Goal: Task Accomplishment & Management: Use online tool/utility

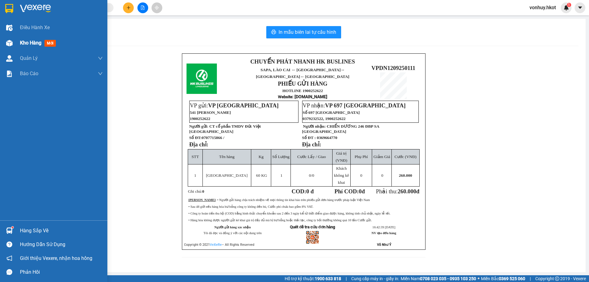
click at [18, 41] on div "Kho hàng mới" at bounding box center [53, 42] width 107 height 15
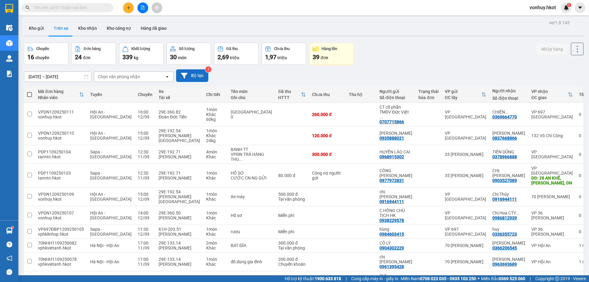
click at [191, 73] on button "Bộ lọc" at bounding box center [192, 75] width 32 height 13
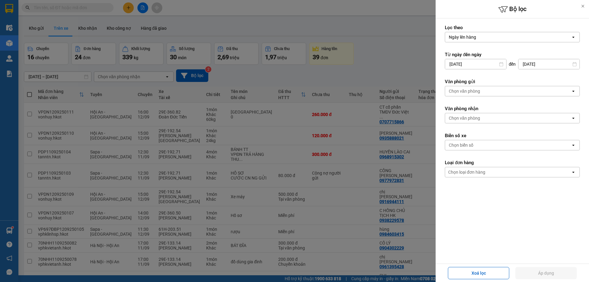
click at [191, 74] on div at bounding box center [294, 141] width 589 height 282
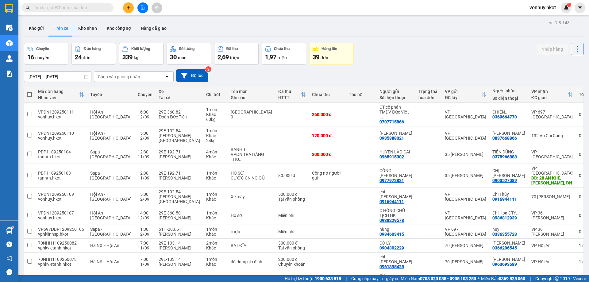
click at [209, 70] on sup "2" at bounding box center [208, 69] width 6 height 6
click at [200, 72] on button "Bộ lọc" at bounding box center [192, 75] width 32 height 13
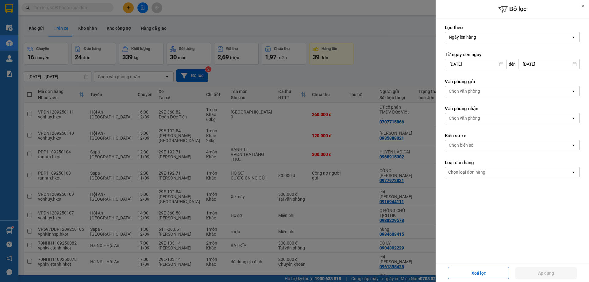
click at [318, 83] on div at bounding box center [294, 141] width 589 height 282
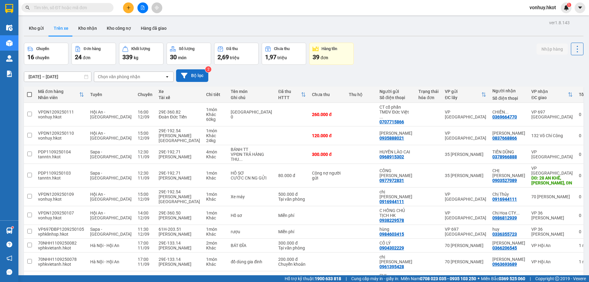
click at [196, 76] on button "Bộ lọc" at bounding box center [192, 75] width 32 height 13
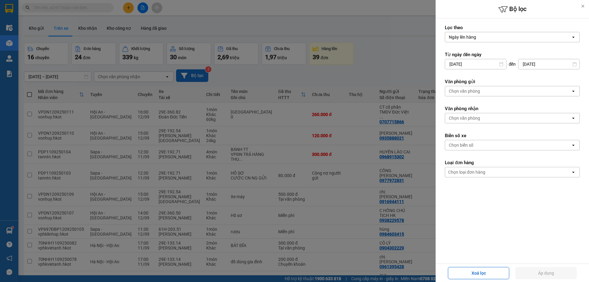
click at [196, 76] on div at bounding box center [294, 141] width 589 height 282
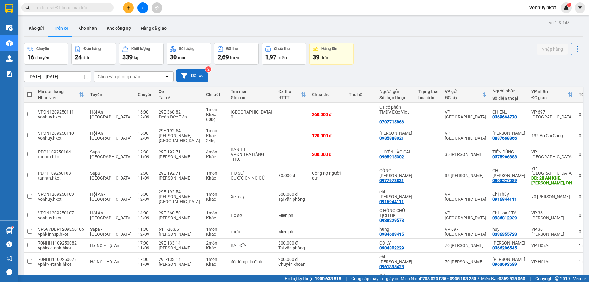
click at [196, 76] on button "Bộ lọc" at bounding box center [192, 75] width 32 height 13
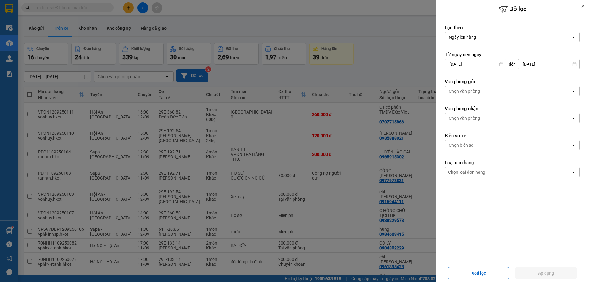
click at [196, 76] on div at bounding box center [294, 141] width 589 height 282
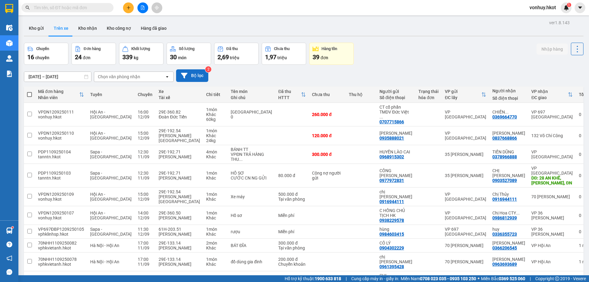
click at [198, 76] on button "Bộ lọc" at bounding box center [192, 75] width 32 height 13
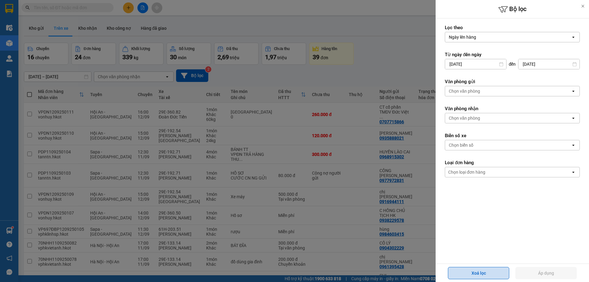
click at [472, 273] on button "Xoá lọc" at bounding box center [478, 273] width 61 height 12
type input "[DATE]"
type input "[DATE] – [DATE]"
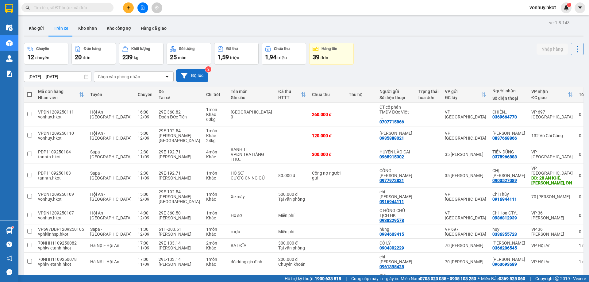
click at [197, 73] on button "Bộ lọc" at bounding box center [192, 75] width 32 height 13
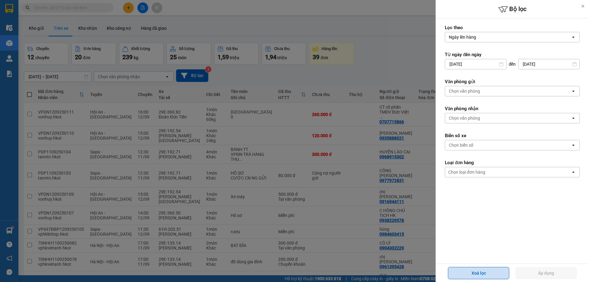
click at [495, 274] on button "Xoá lọc" at bounding box center [478, 273] width 61 height 12
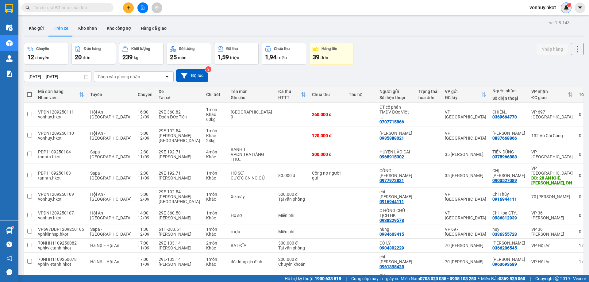
click at [565, 5] on div "1" at bounding box center [566, 7] width 11 height 11
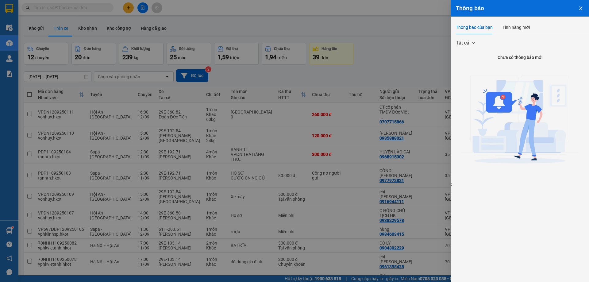
click at [580, 11] on button "Close" at bounding box center [581, 8] width 17 height 16
